Goal: Complete application form

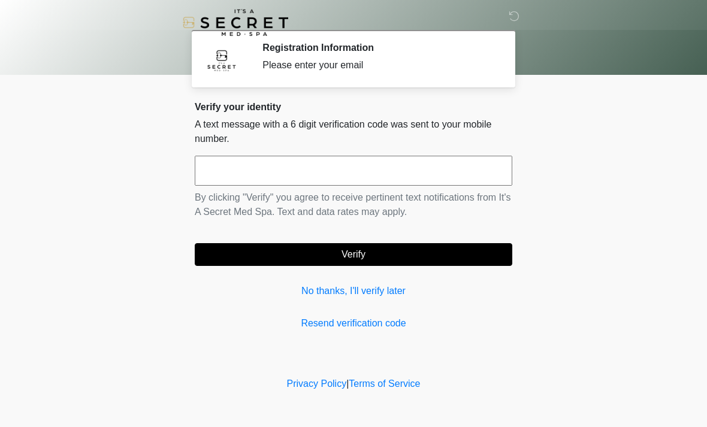
click at [398, 176] on input "text" at bounding box center [353, 171] width 317 height 30
click at [305, 257] on button "Verify" at bounding box center [353, 254] width 317 height 23
click at [410, 165] on input "*****" at bounding box center [353, 171] width 317 height 30
type input "******"
click at [382, 255] on button "Verify" at bounding box center [353, 254] width 317 height 23
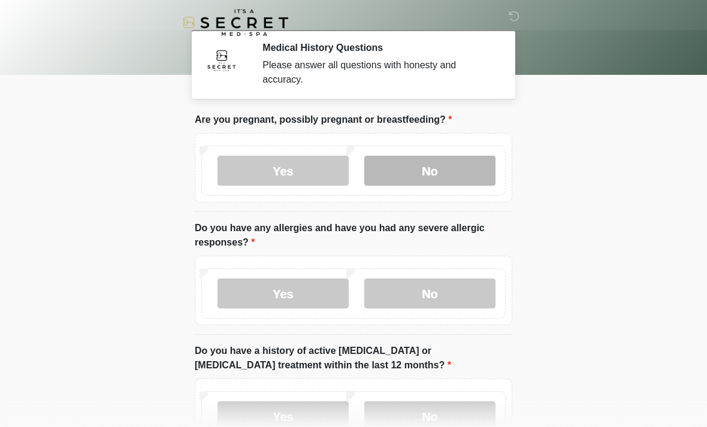
click at [427, 168] on label "No" at bounding box center [429, 171] width 131 height 30
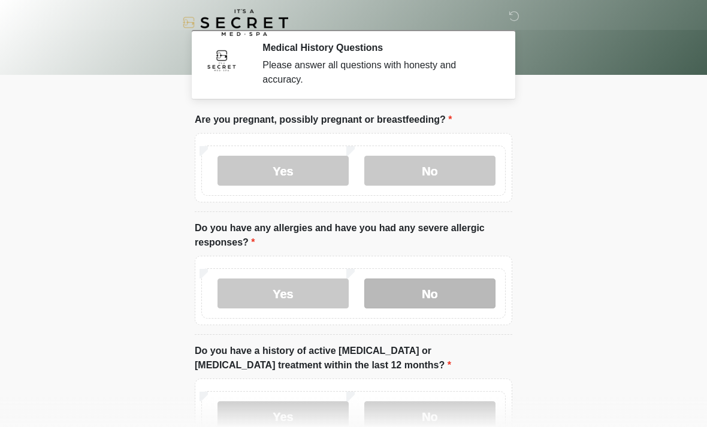
click at [413, 290] on label "No" at bounding box center [429, 293] width 131 height 30
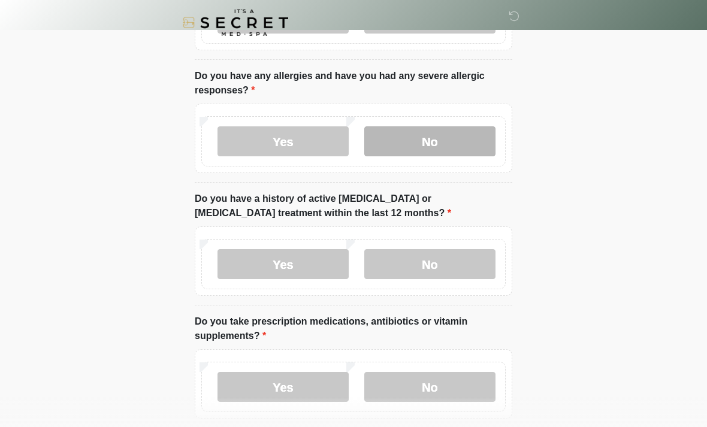
scroll to position [153, 0]
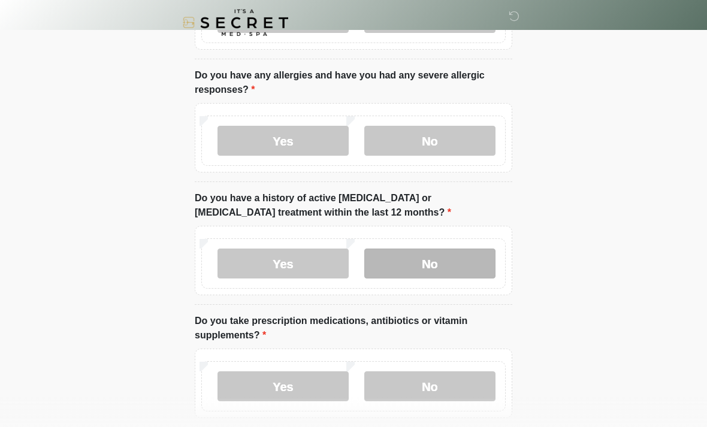
click at [468, 259] on label "No" at bounding box center [429, 264] width 131 height 30
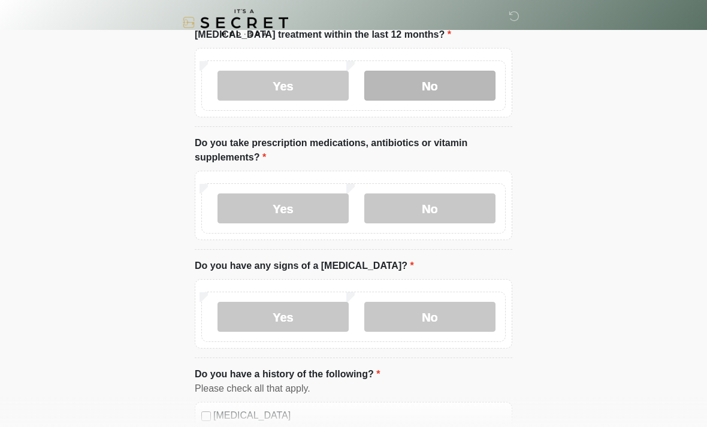
scroll to position [341, 0]
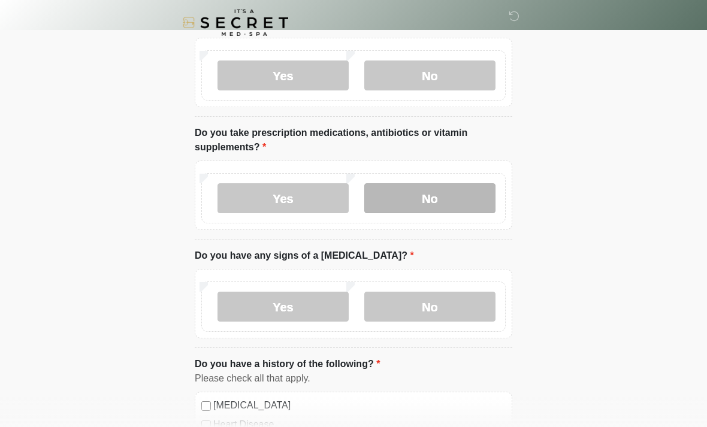
click at [455, 197] on label "No" at bounding box center [429, 198] width 131 height 30
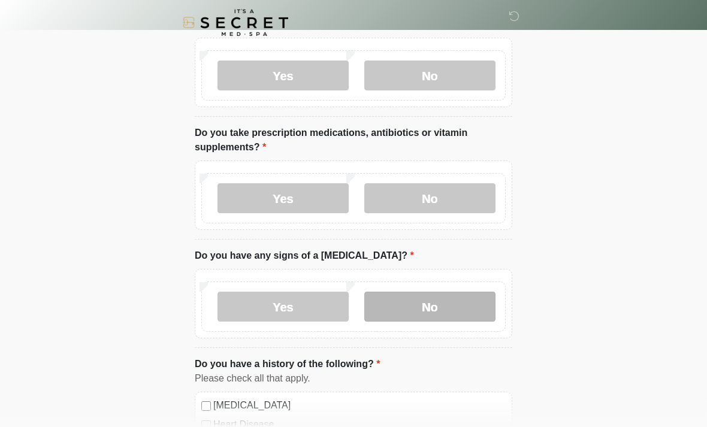
click at [465, 303] on label "No" at bounding box center [429, 307] width 131 height 30
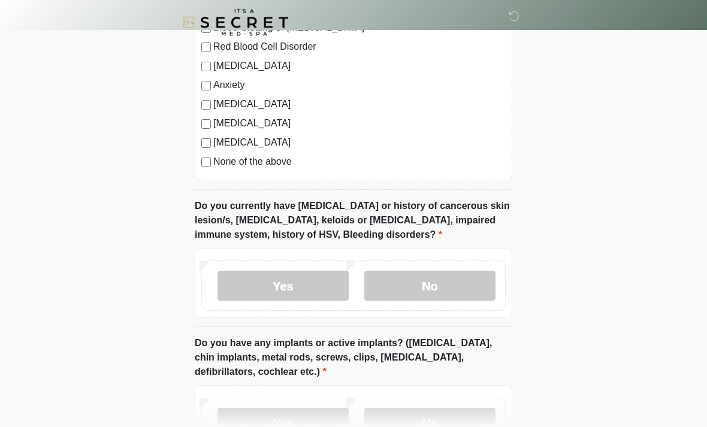
scroll to position [816, 0]
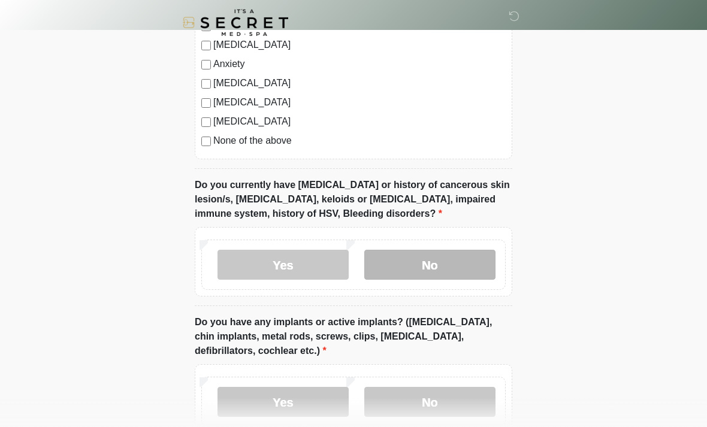
click at [449, 266] on label "No" at bounding box center [429, 265] width 131 height 30
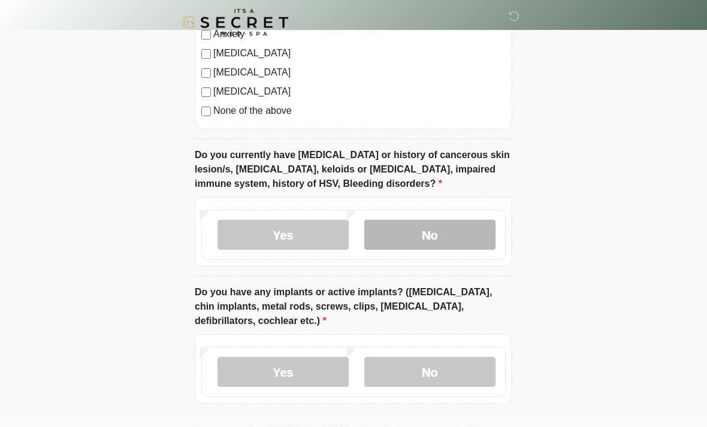
scroll to position [997, 0]
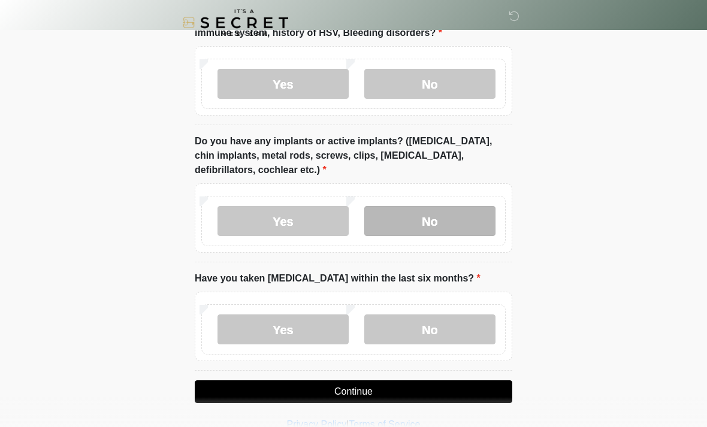
click at [453, 224] on label "No" at bounding box center [429, 221] width 131 height 30
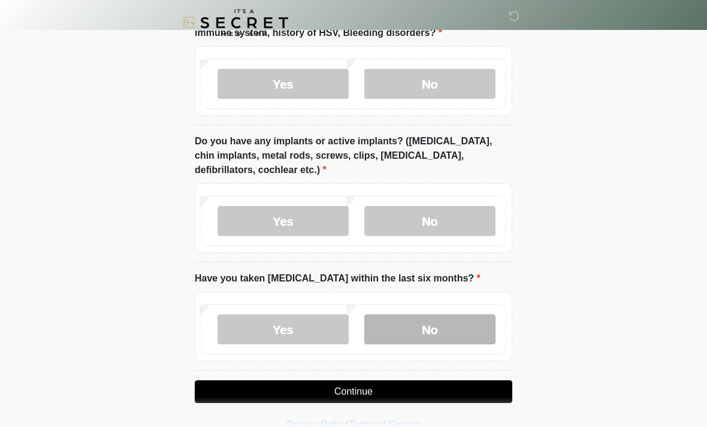
click at [446, 320] on label "No" at bounding box center [429, 329] width 131 height 30
click at [423, 392] on button "Continue" at bounding box center [353, 391] width 317 height 23
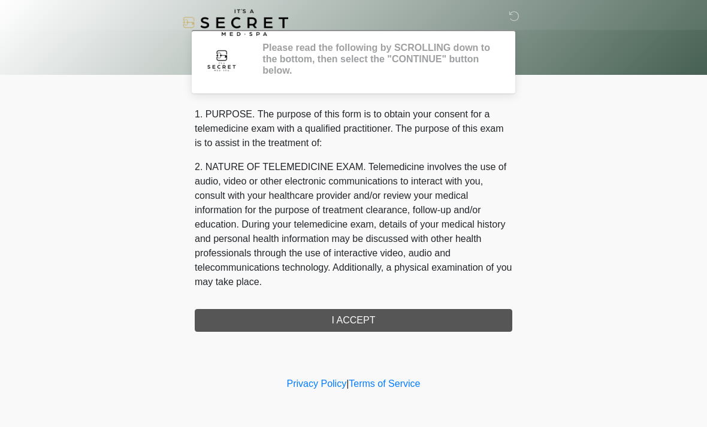
scroll to position [0, 0]
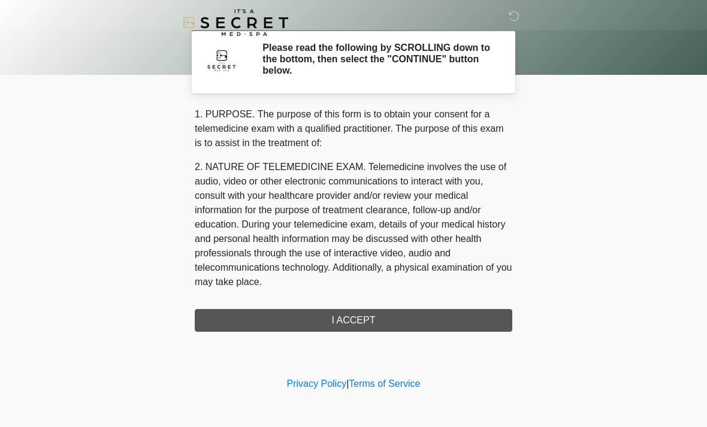
click at [338, 317] on div "1. PURPOSE. The purpose of this form is to obtain your consent for a telemedici…" at bounding box center [353, 219] width 317 height 225
click at [334, 322] on div "1. PURPOSE. The purpose of this form is to obtain your consent for a telemedici…" at bounding box center [353, 219] width 317 height 225
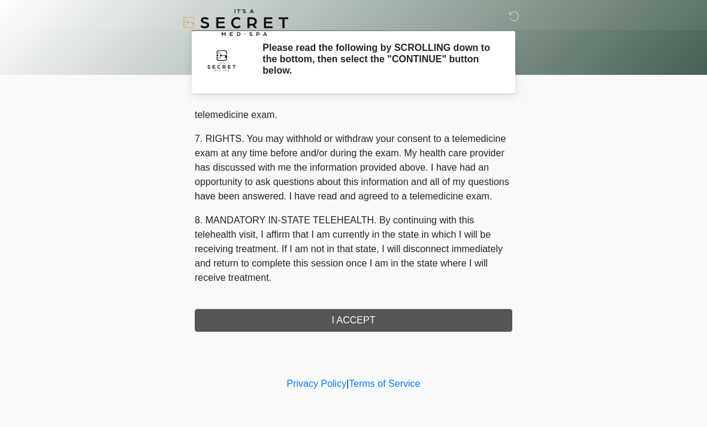
click at [374, 323] on button "I ACCEPT" at bounding box center [353, 320] width 317 height 23
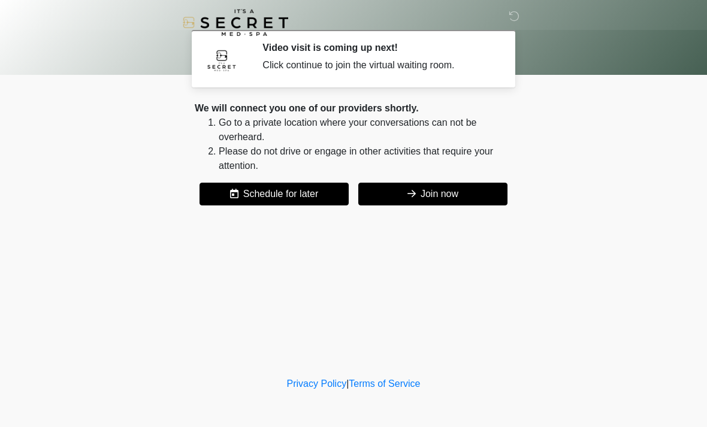
click at [452, 198] on button "Join now" at bounding box center [432, 194] width 149 height 23
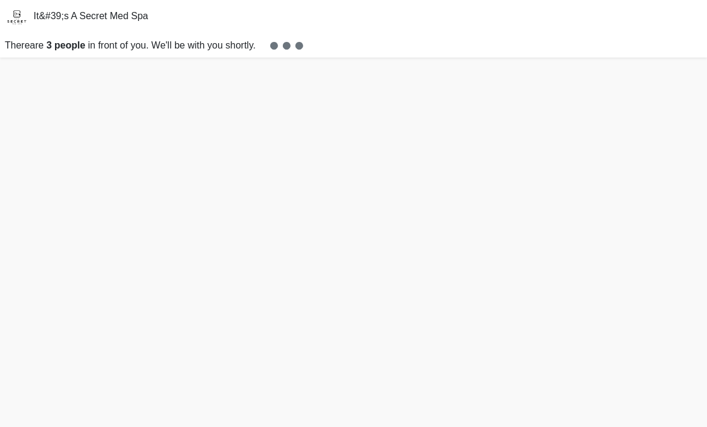
scroll to position [4, 0]
